Goal: Transaction & Acquisition: Purchase product/service

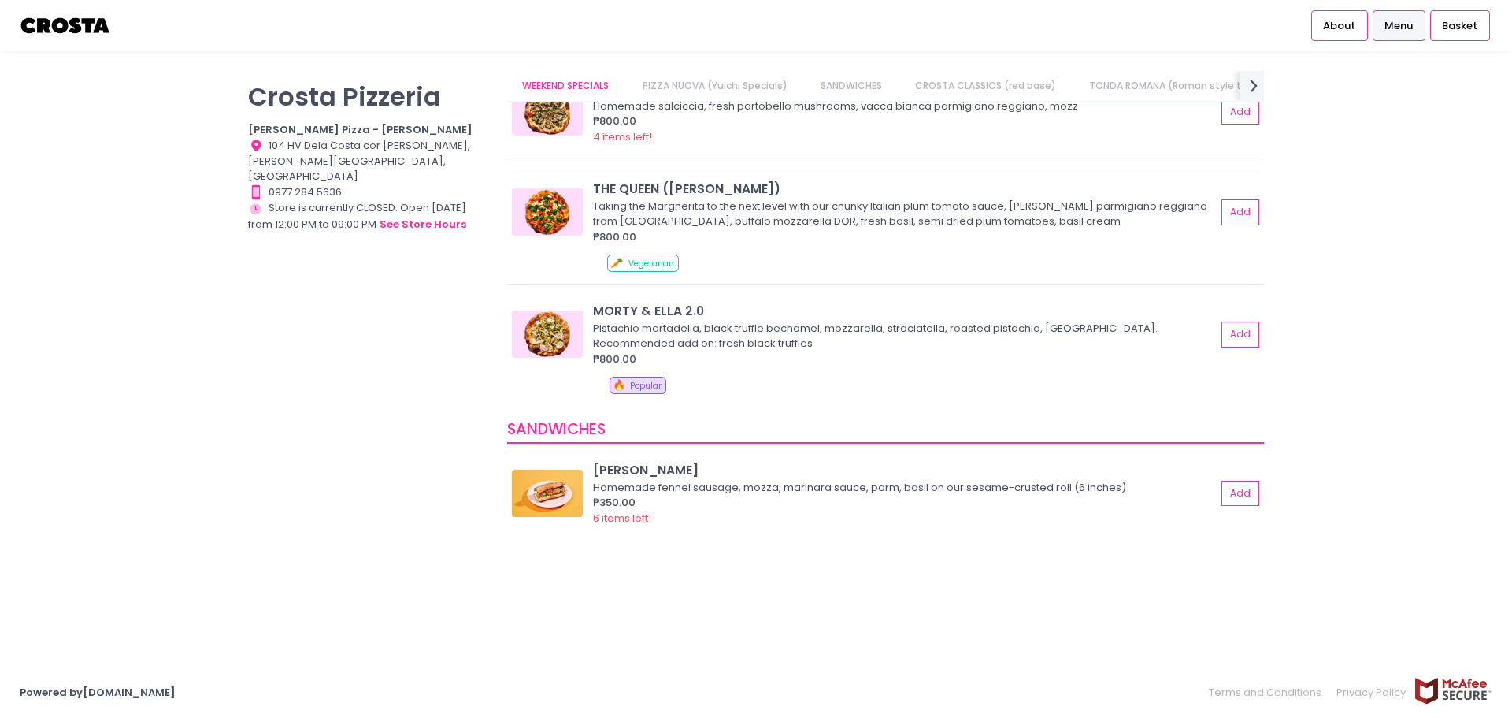
scroll to position [236, 0]
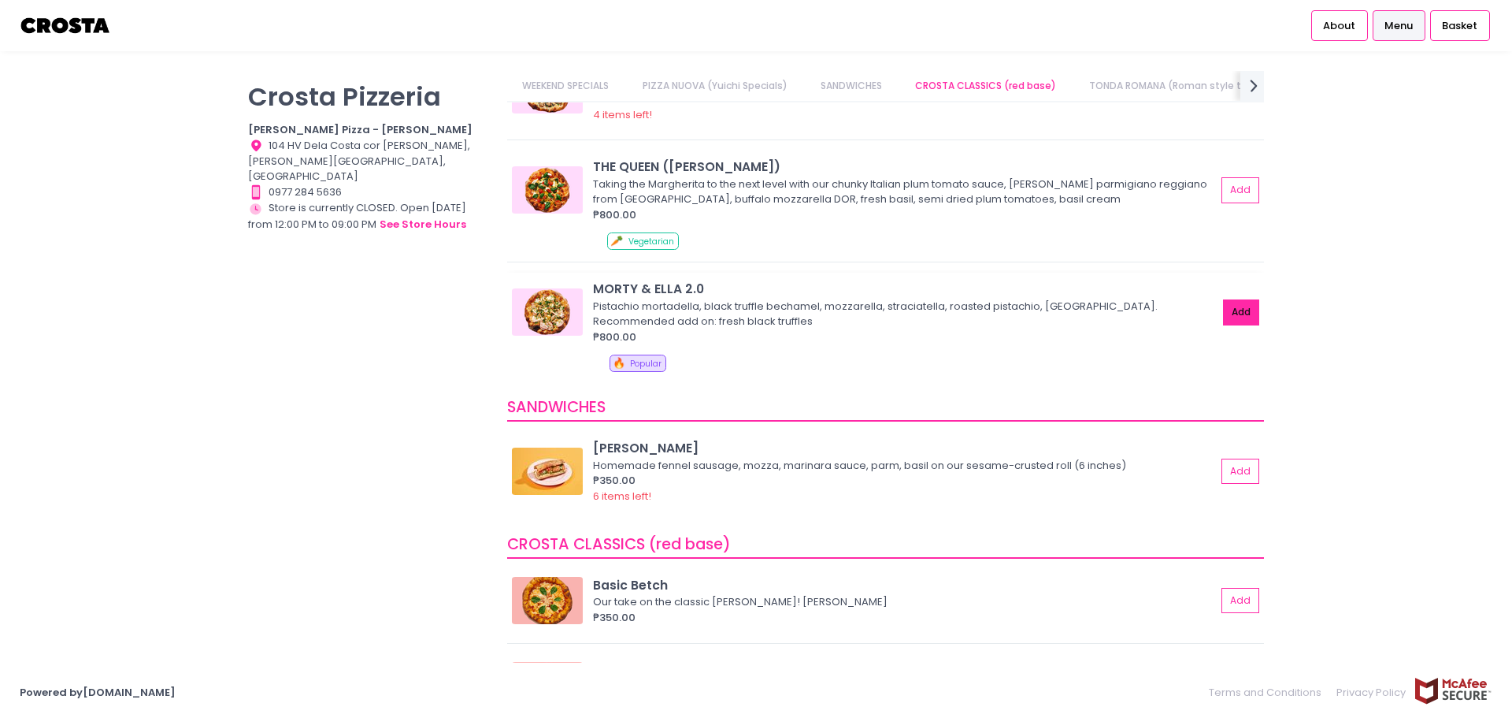
click at [1223, 310] on button "Add" at bounding box center [1241, 312] width 36 height 26
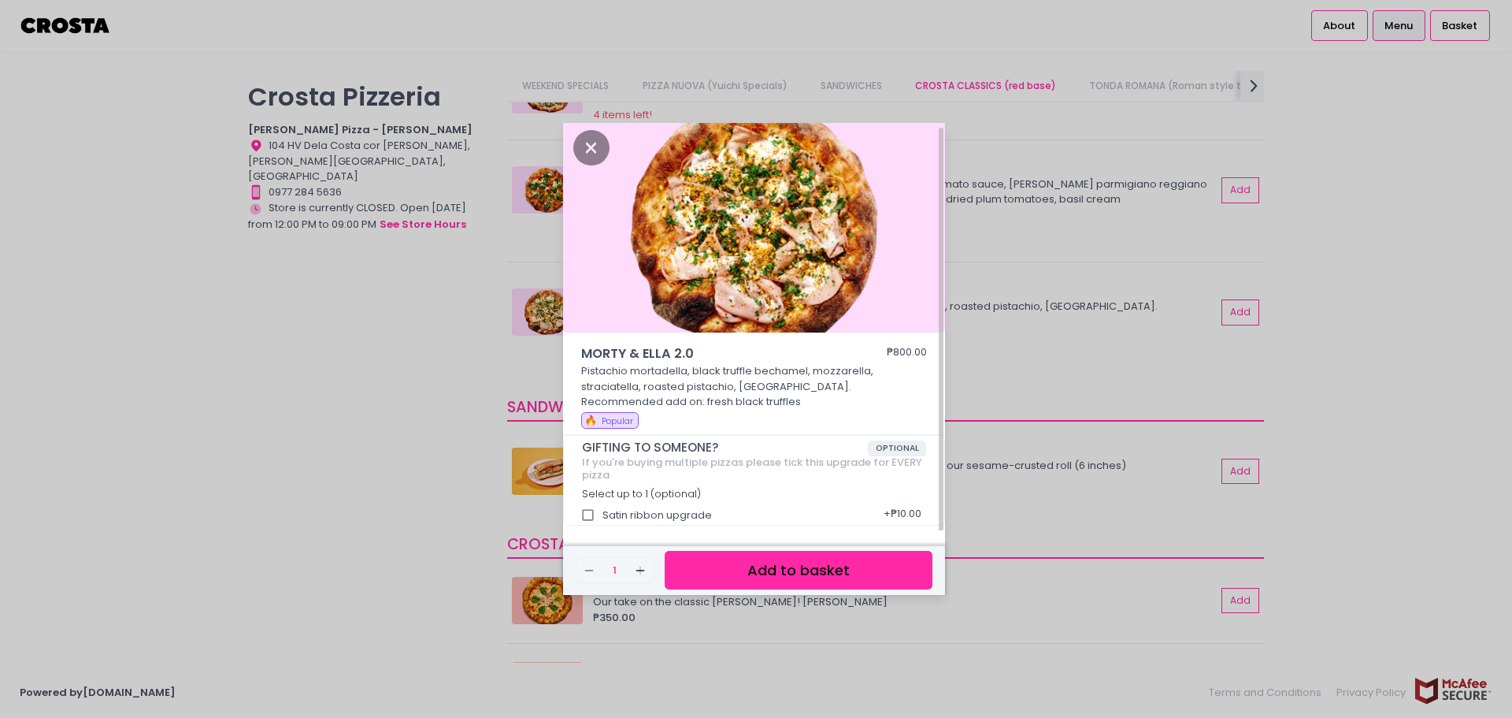
scroll to position [6, 0]
click at [725, 566] on button "Add to basket" at bounding box center [799, 570] width 268 height 39
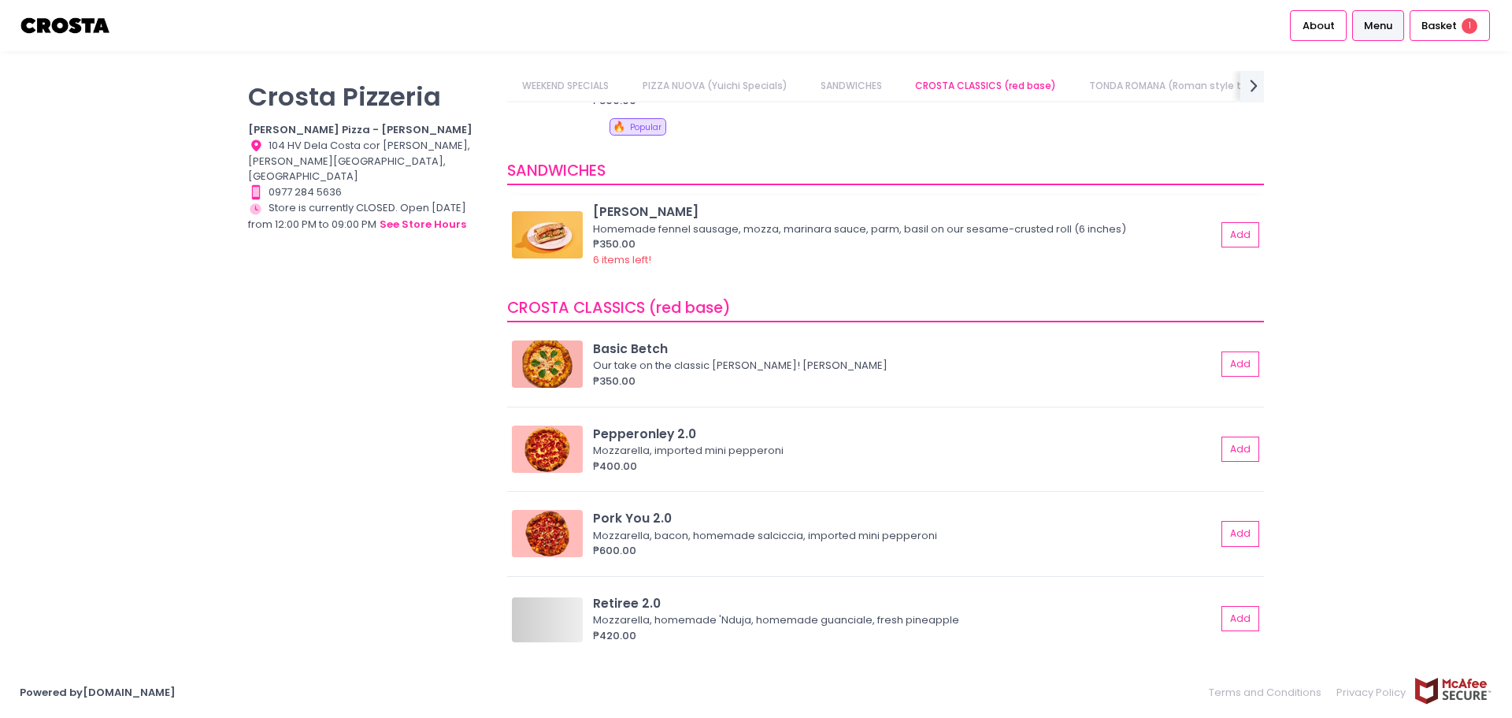
scroll to position [0, 59]
click at [1223, 447] on button "Add" at bounding box center [1241, 449] width 36 height 26
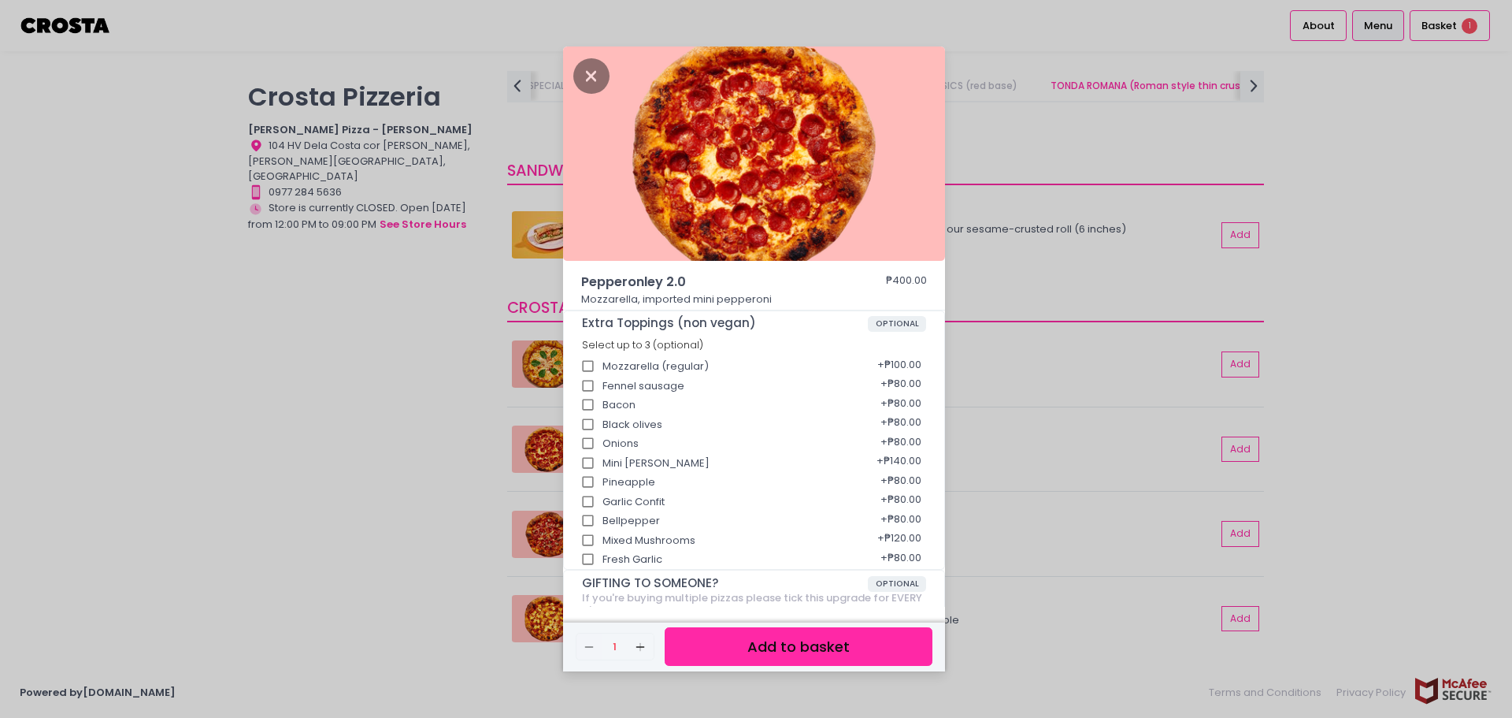
click at [812, 642] on button "Add to basket" at bounding box center [799, 646] width 268 height 39
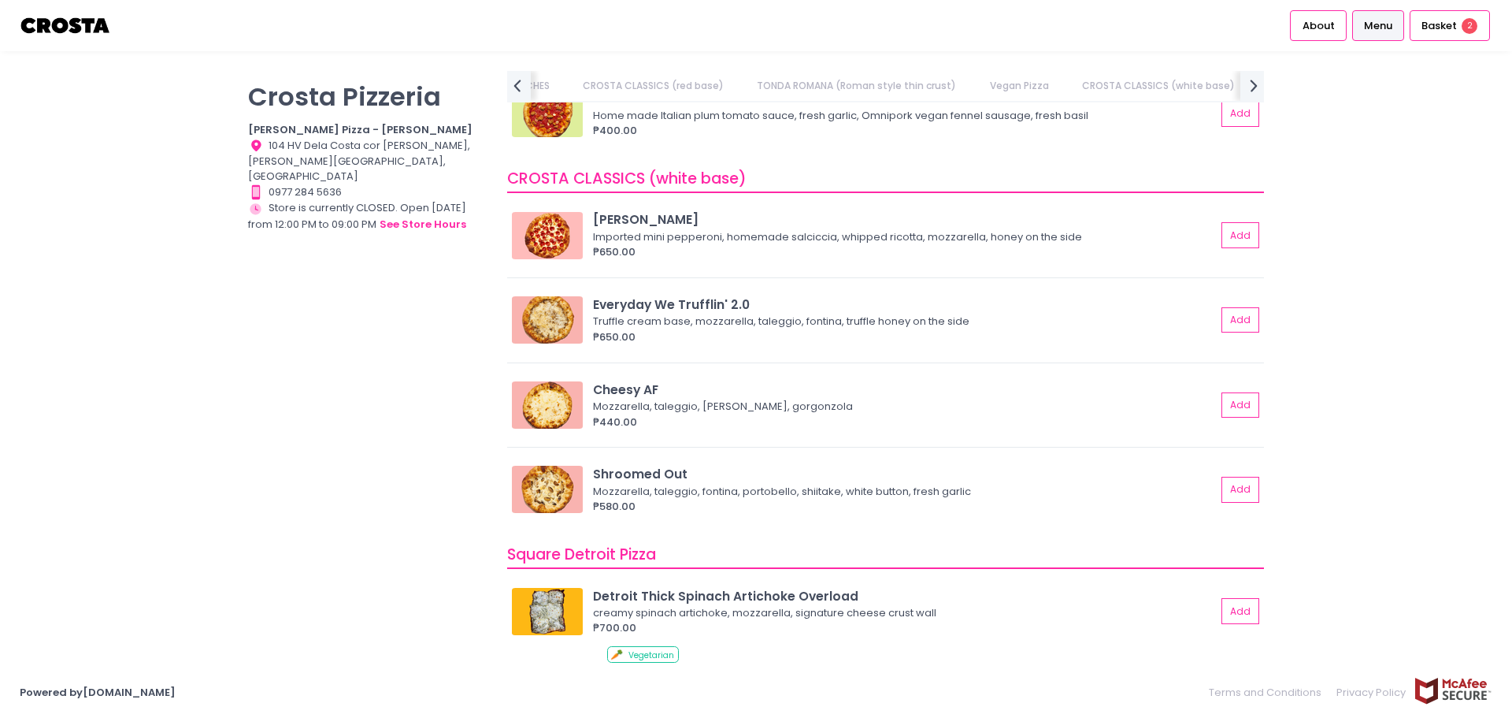
scroll to position [0, 480]
click at [1232, 313] on button "Add" at bounding box center [1241, 320] width 36 height 26
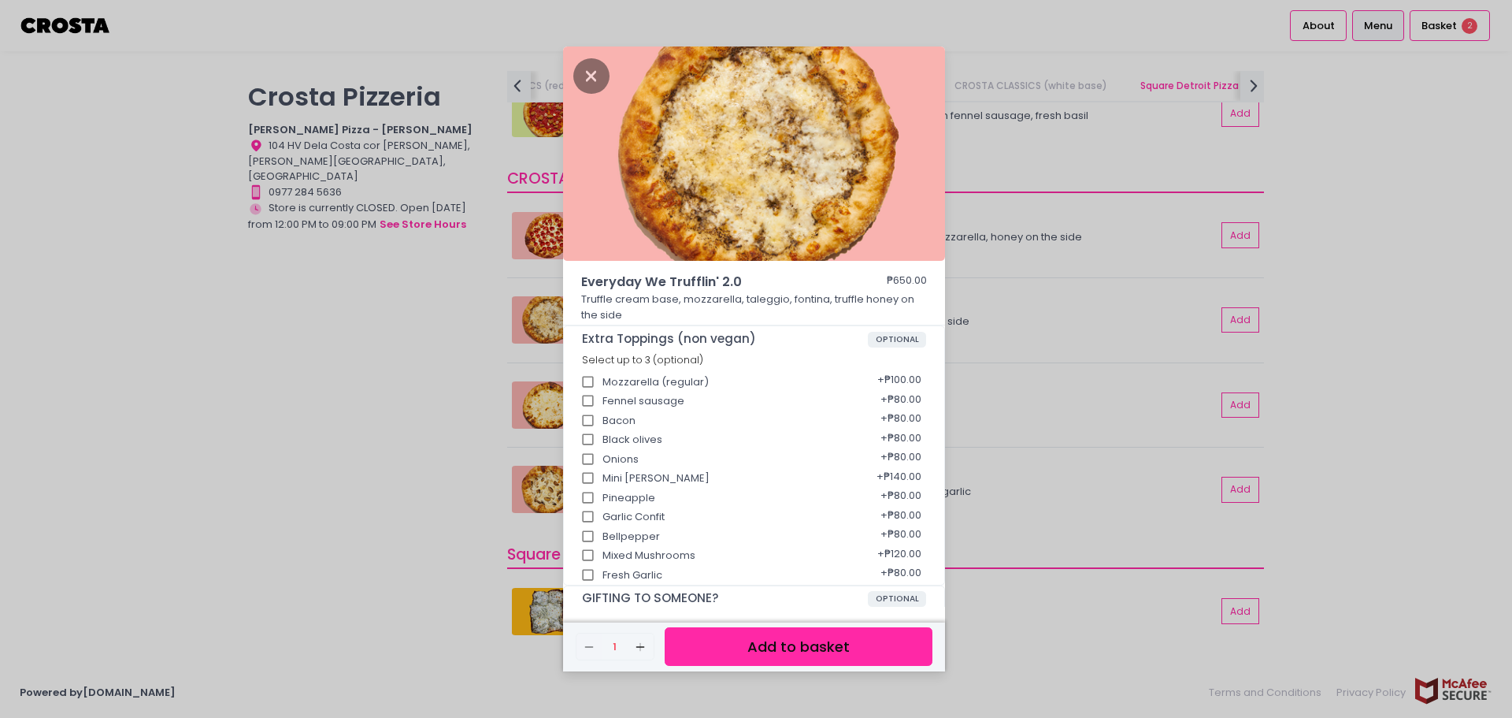
click at [792, 644] on button "Add to basket" at bounding box center [799, 646] width 268 height 39
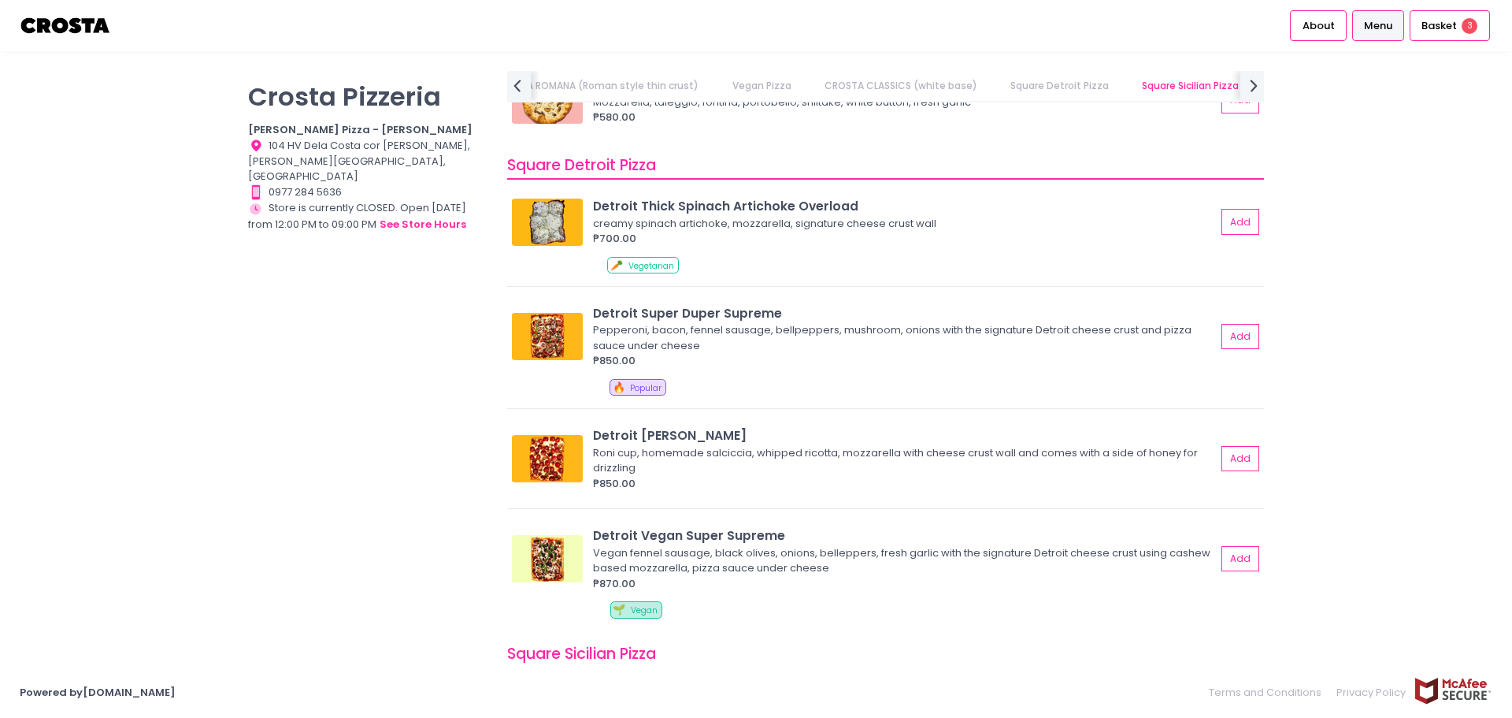
scroll to position [1890, 0]
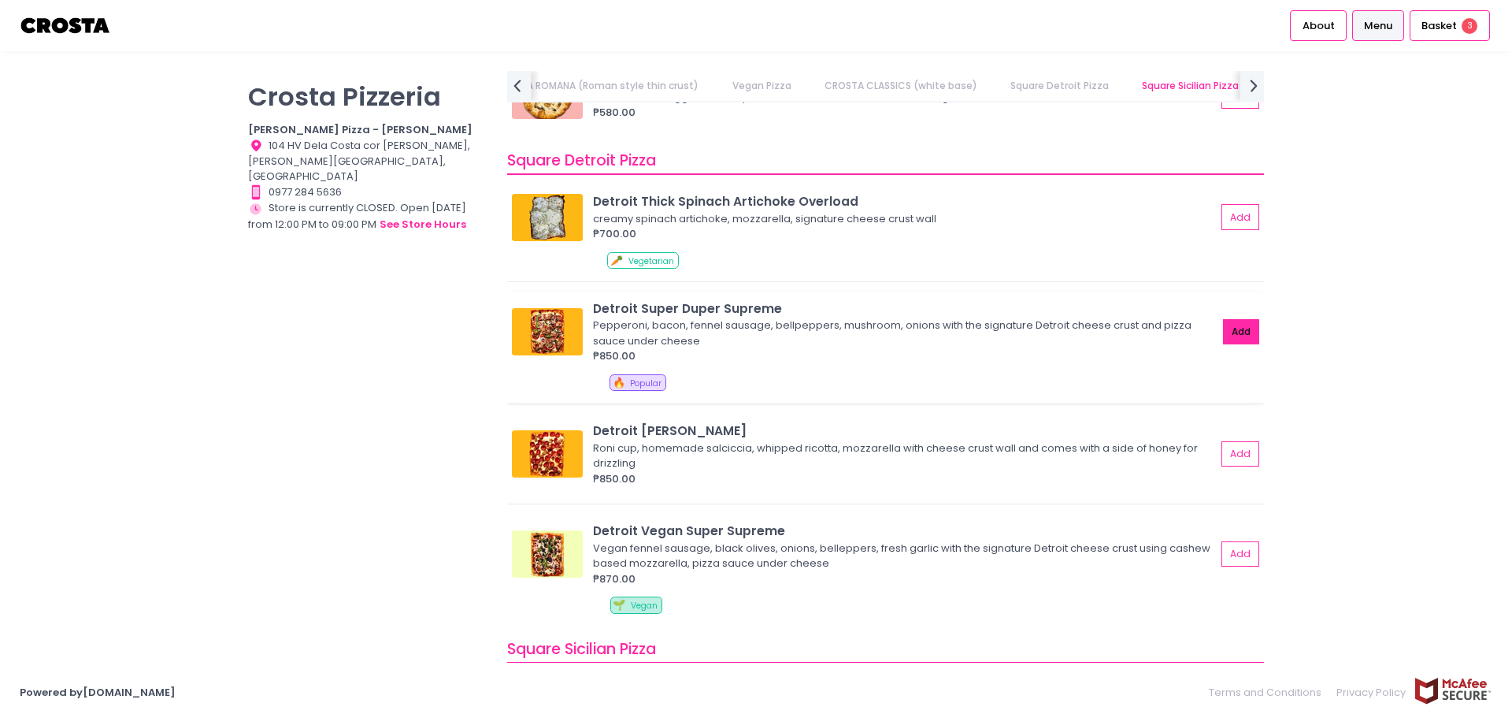
click at [1230, 325] on button "Add" at bounding box center [1241, 332] width 36 height 26
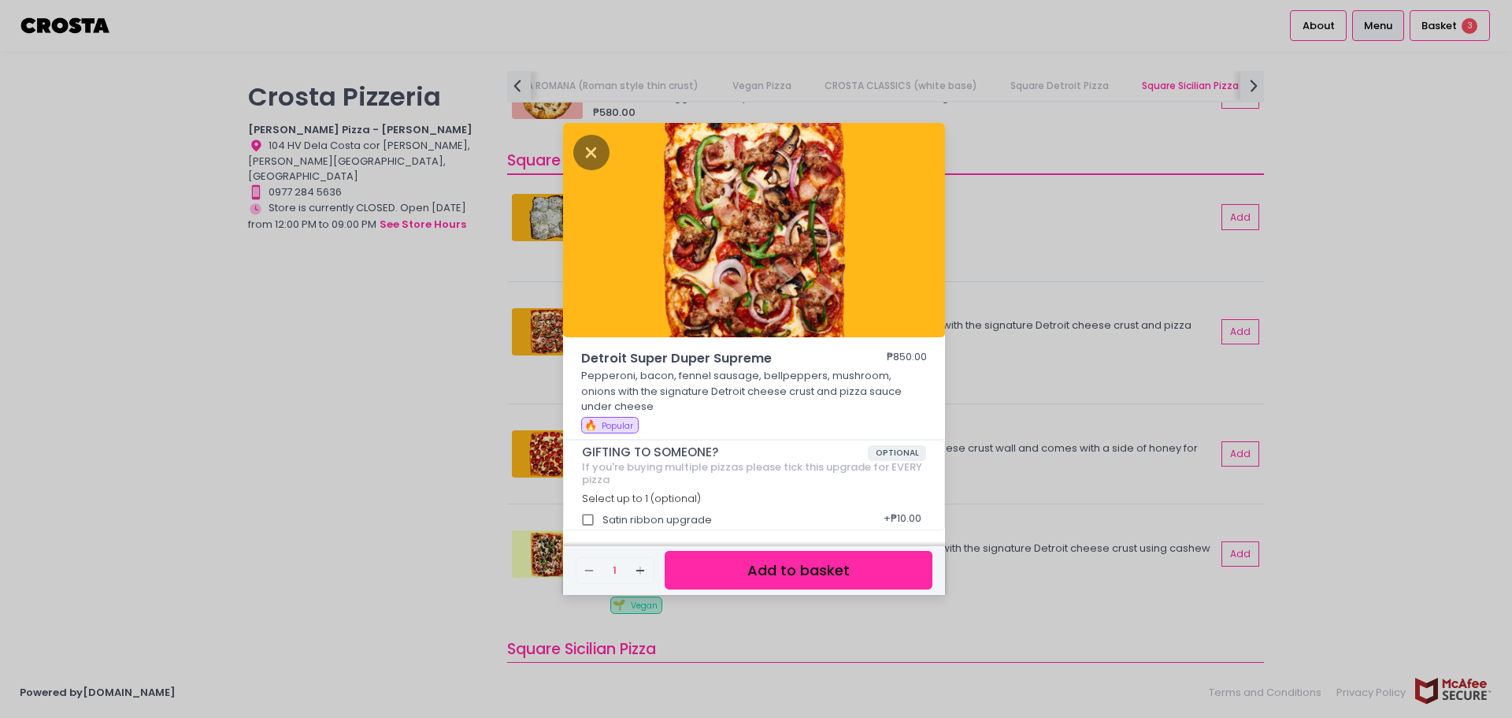
click at [825, 567] on button "Add to basket" at bounding box center [799, 570] width 268 height 39
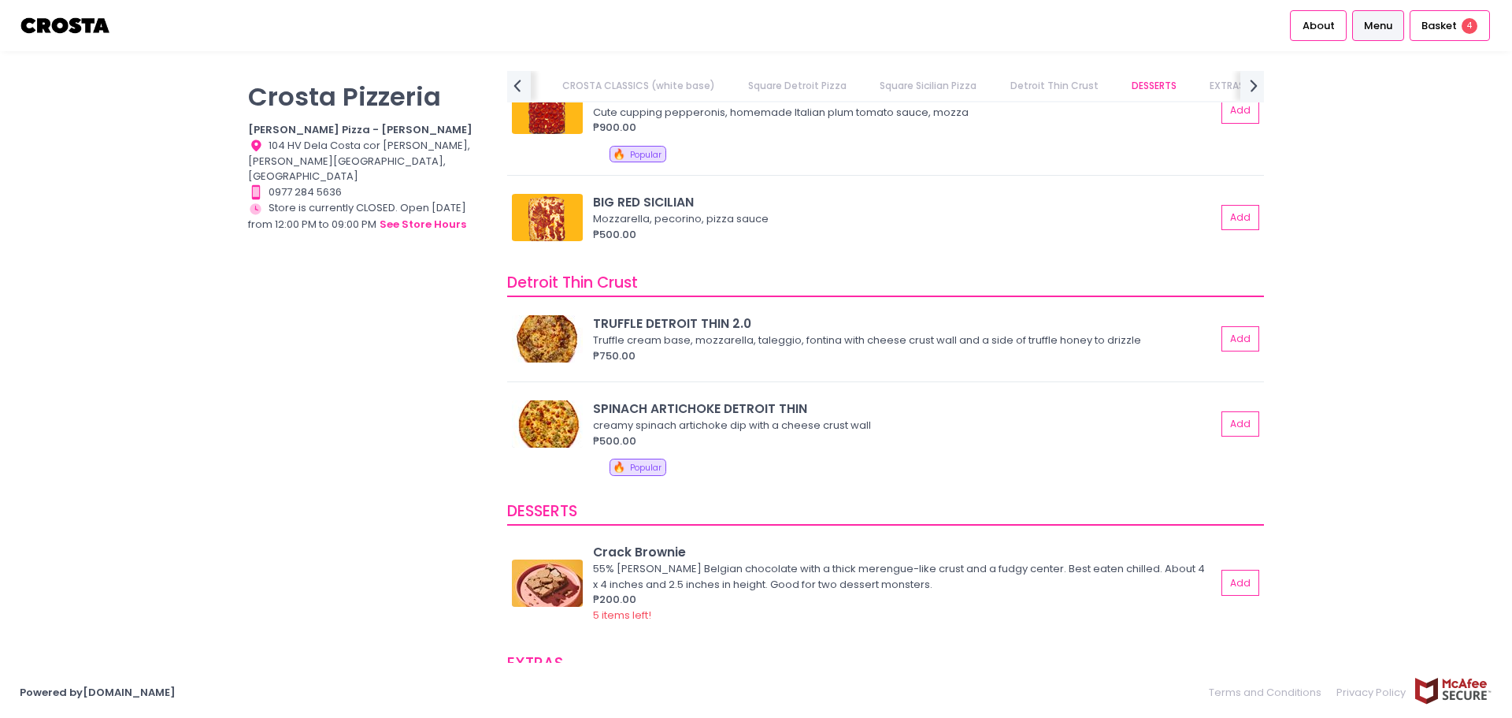
scroll to position [2836, 0]
